Goal: Task Accomplishment & Management: Complete application form

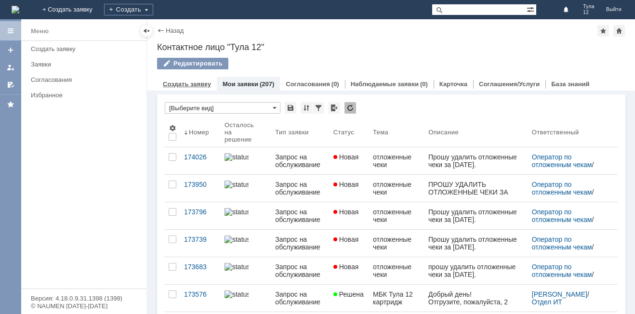
click at [194, 83] on link "Создать заявку" at bounding box center [187, 84] width 48 height 7
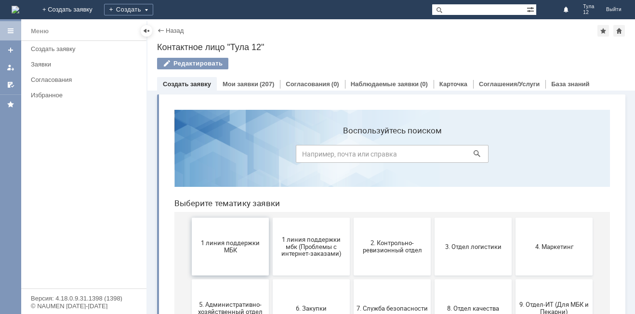
click at [216, 246] on span "1 линия поддержки МБК" at bounding box center [230, 247] width 71 height 14
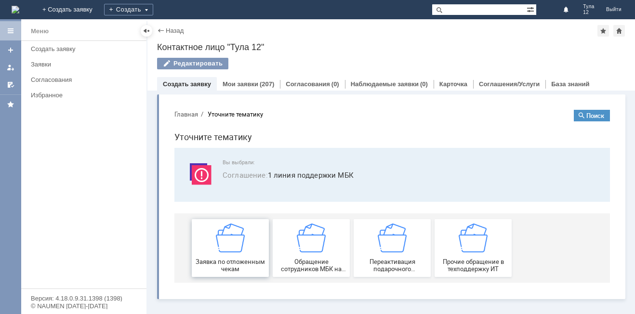
click at [234, 239] on img at bounding box center [230, 238] width 29 height 29
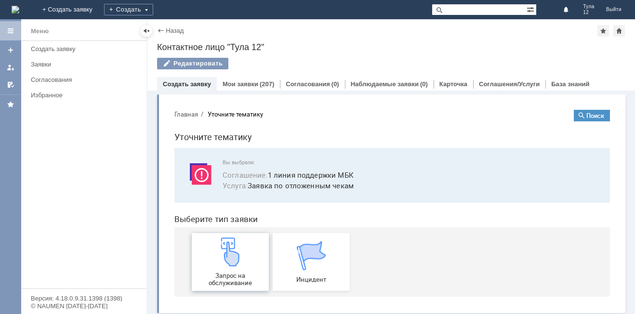
click at [231, 243] on img at bounding box center [230, 252] width 29 height 29
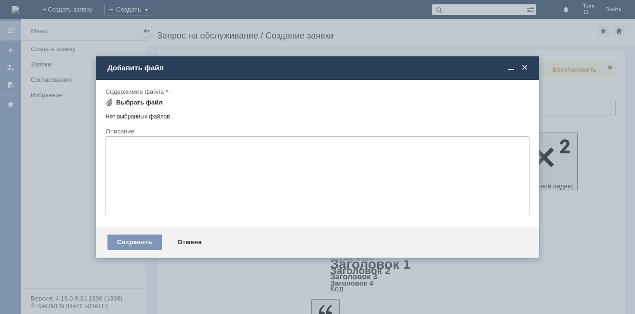
click at [140, 104] on div "Выбрать файл" at bounding box center [139, 103] width 47 height 8
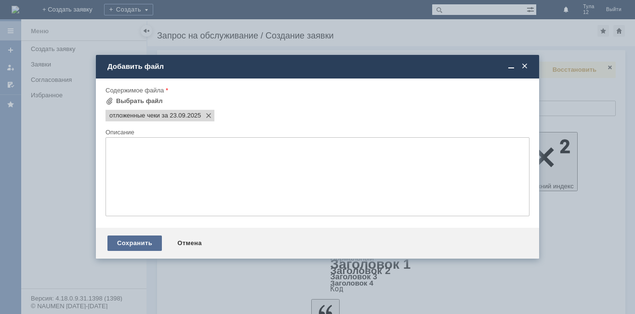
click at [143, 244] on div "Сохранить" at bounding box center [134, 243] width 54 height 15
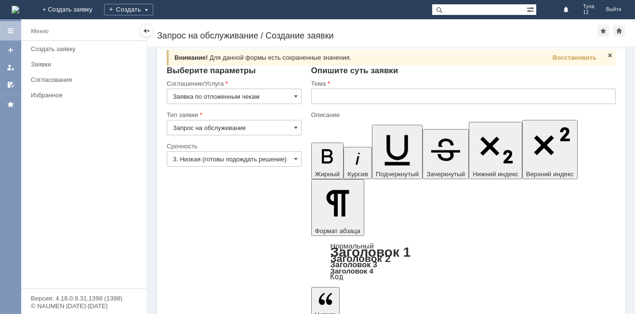
click at [348, 95] on input "text" at bounding box center [463, 96] width 305 height 15
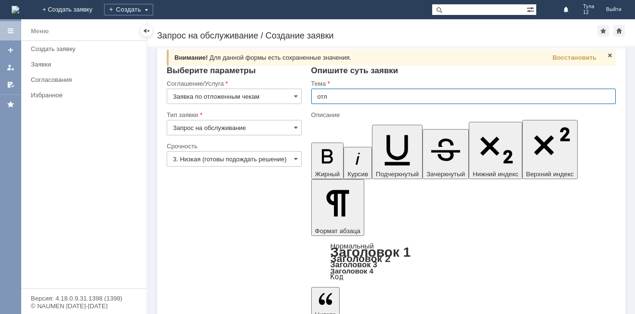
click at [336, 92] on input "отл" at bounding box center [463, 96] width 305 height 15
click at [339, 98] on input "отлженные чеки" at bounding box center [463, 96] width 305 height 15
click at [326, 95] on input "отлженные чеки" at bounding box center [463, 96] width 305 height 15
click at [379, 94] on input "отложенные чеки" at bounding box center [463, 96] width 305 height 15
type input "отложенные чеки"
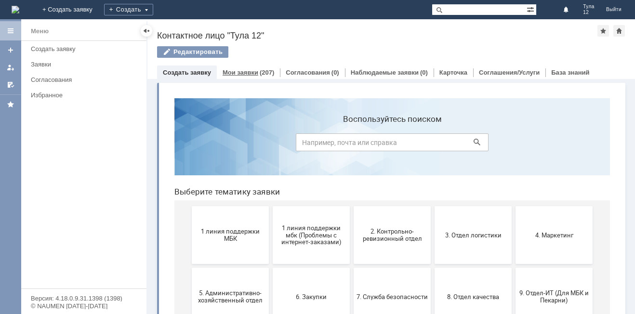
click at [256, 69] on div "Мои заявки (207)" at bounding box center [248, 73] width 63 height 14
